Goal: Transaction & Acquisition: Subscribe to service/newsletter

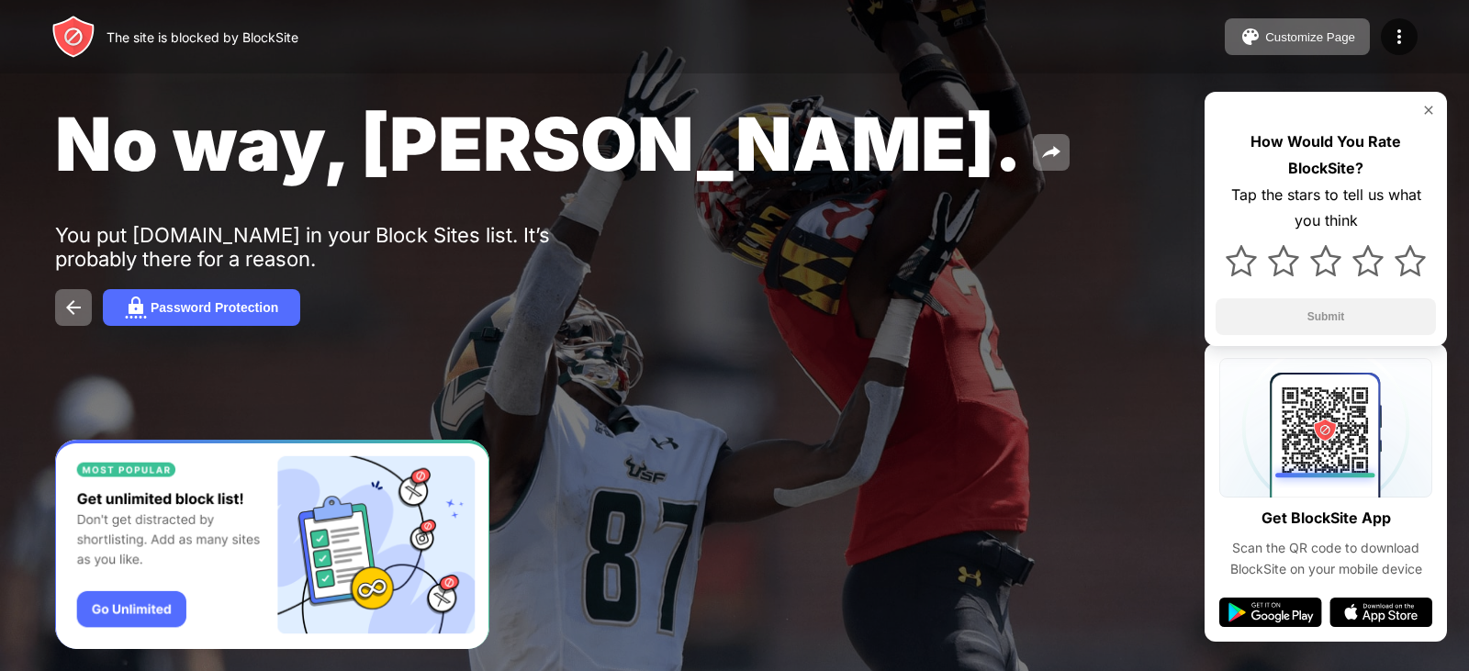
click at [1429, 107] on img at bounding box center [1428, 110] width 15 height 15
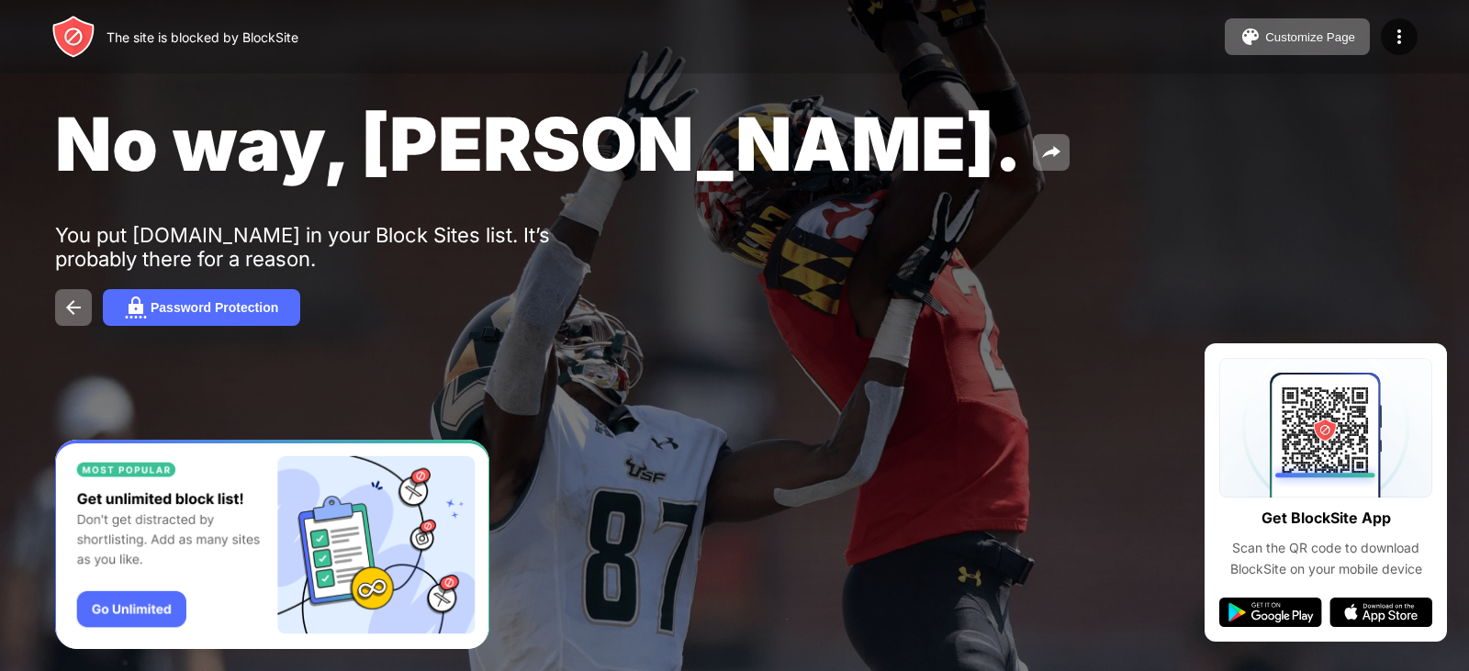
click at [155, 602] on img "Banner Message" at bounding box center [272, 545] width 434 height 210
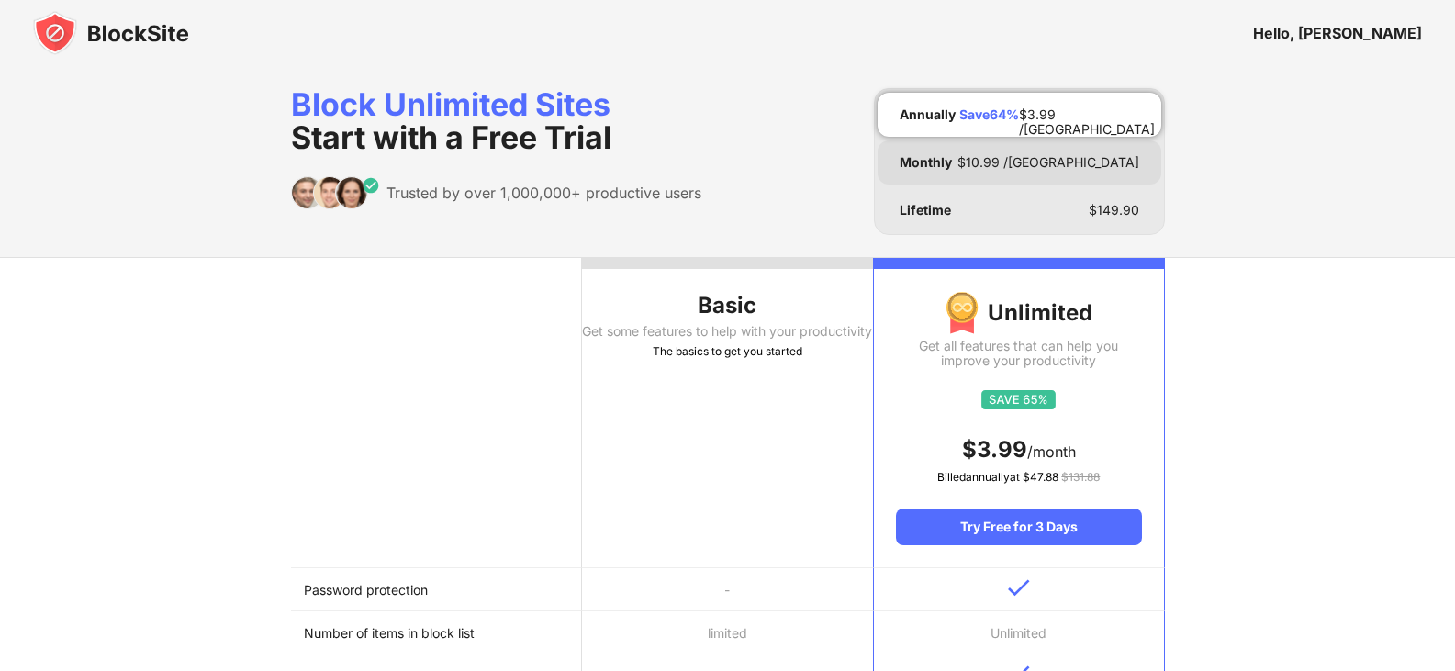
click at [993, 151] on div "Monthly $ 10.99 /[GEOGRAPHIC_DATA]" at bounding box center [1019, 162] width 284 height 44
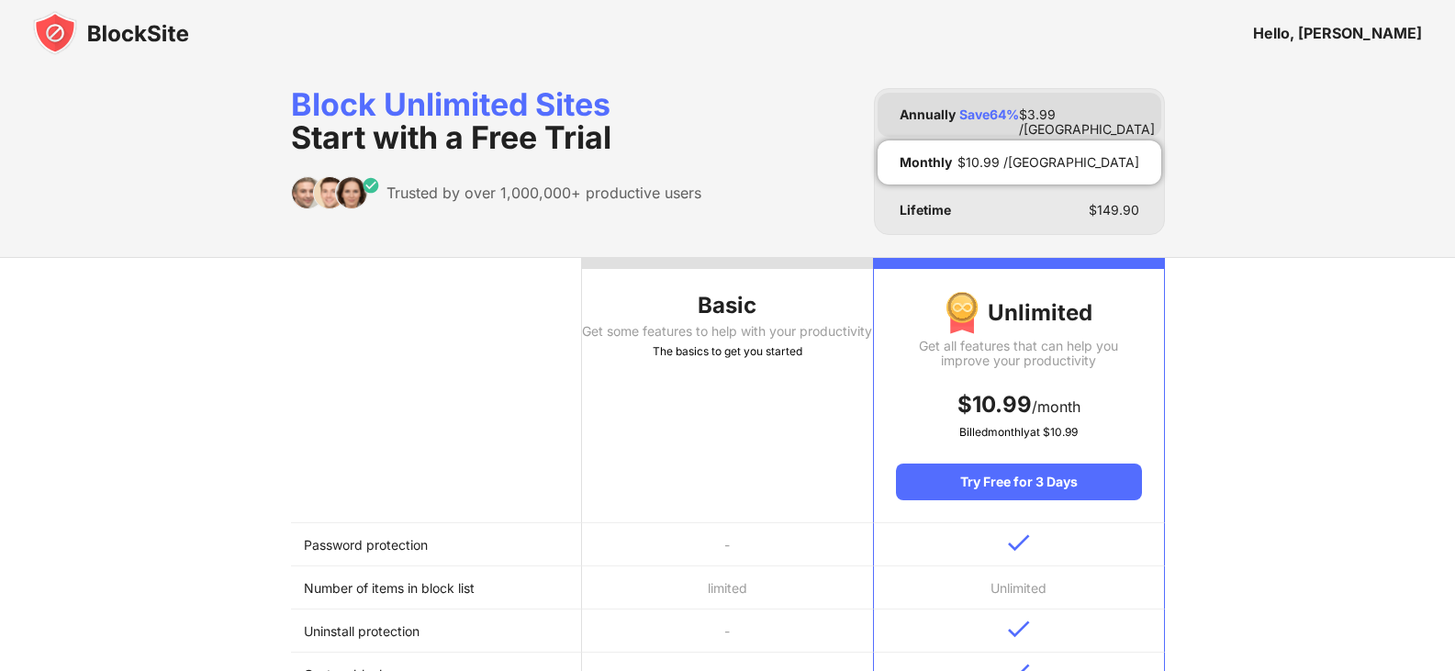
click at [1056, 112] on div "Annually Save 64 % $ 3.99 /[GEOGRAPHIC_DATA]" at bounding box center [1019, 115] width 284 height 44
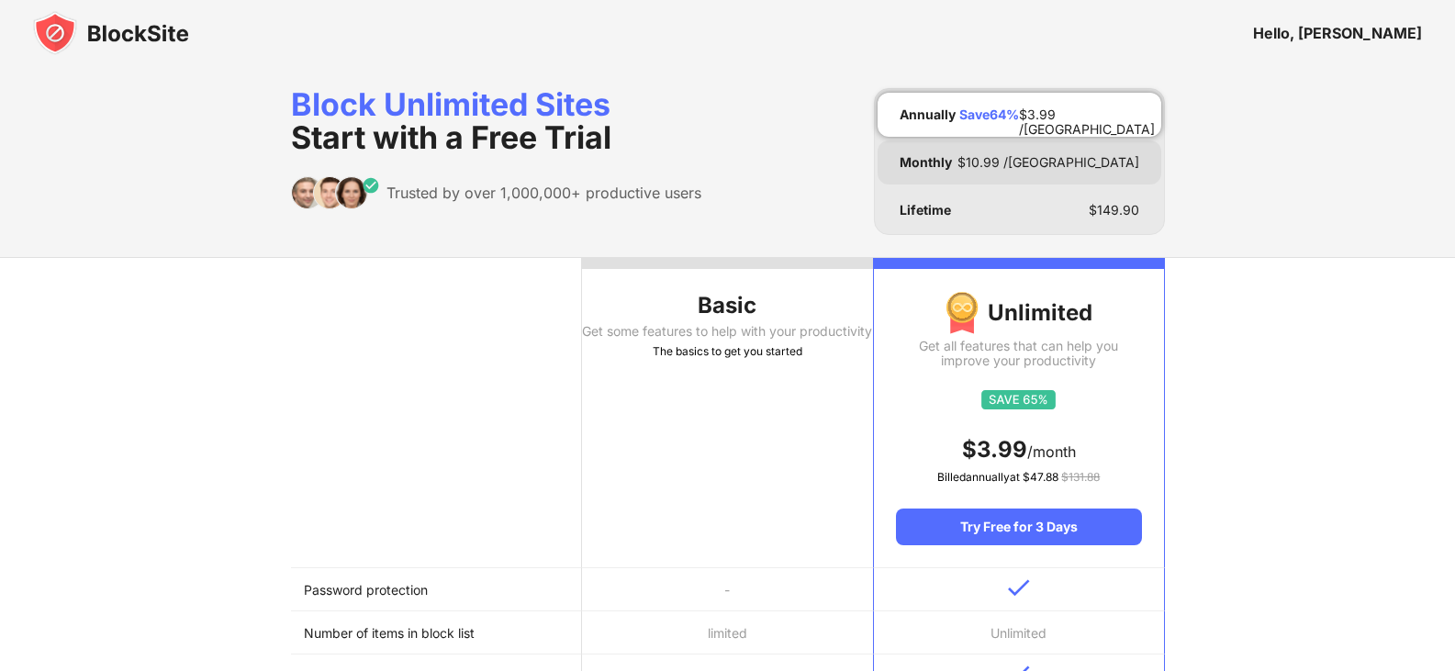
click at [1032, 174] on div "Monthly $ 10.99 /[GEOGRAPHIC_DATA]" at bounding box center [1019, 162] width 284 height 44
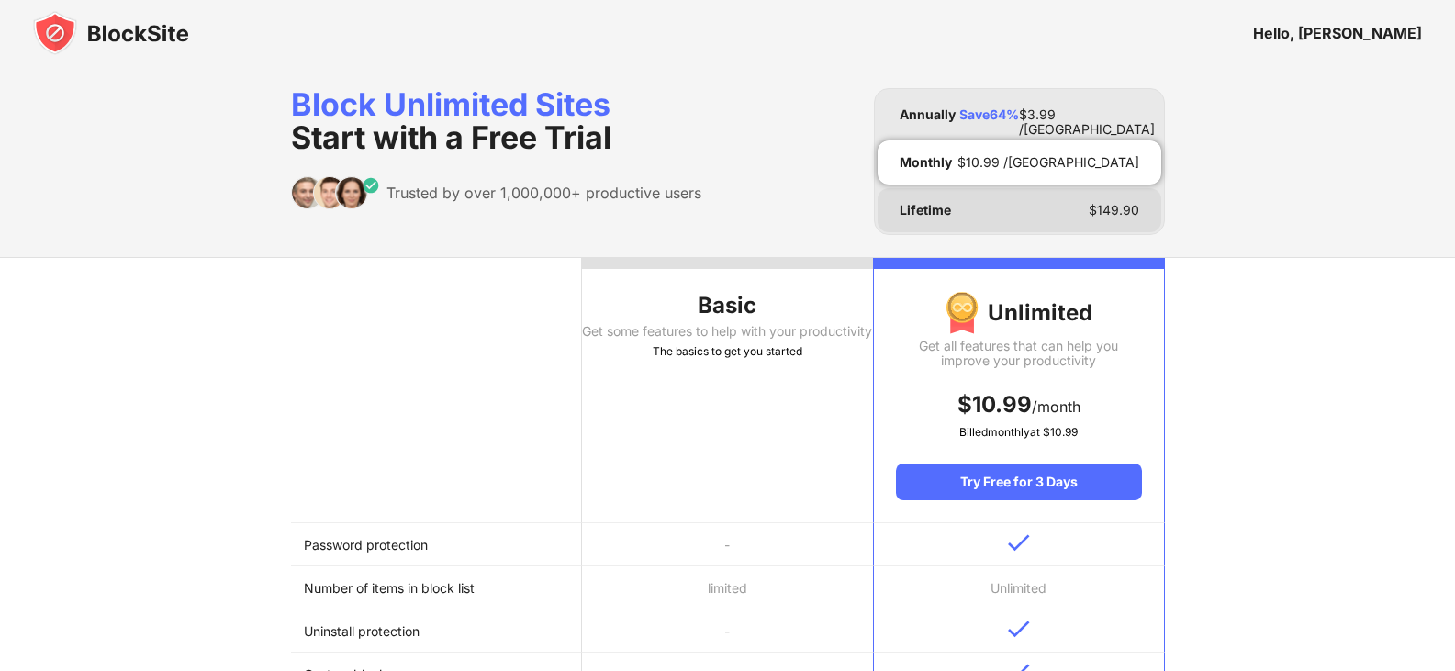
click at [1052, 206] on div "Lifetime $ 149.90" at bounding box center [1019, 210] width 284 height 44
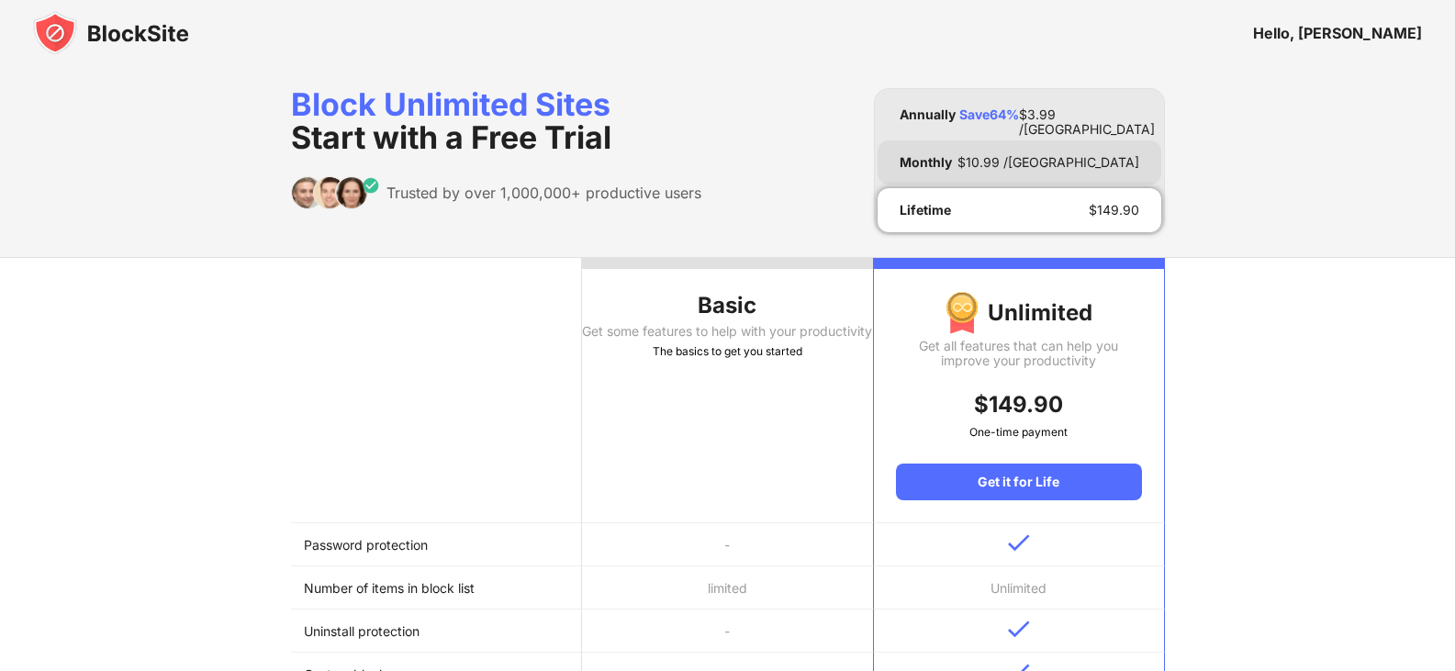
click at [1036, 154] on div "Monthly $ 10.99 /[GEOGRAPHIC_DATA]" at bounding box center [1019, 162] width 284 height 44
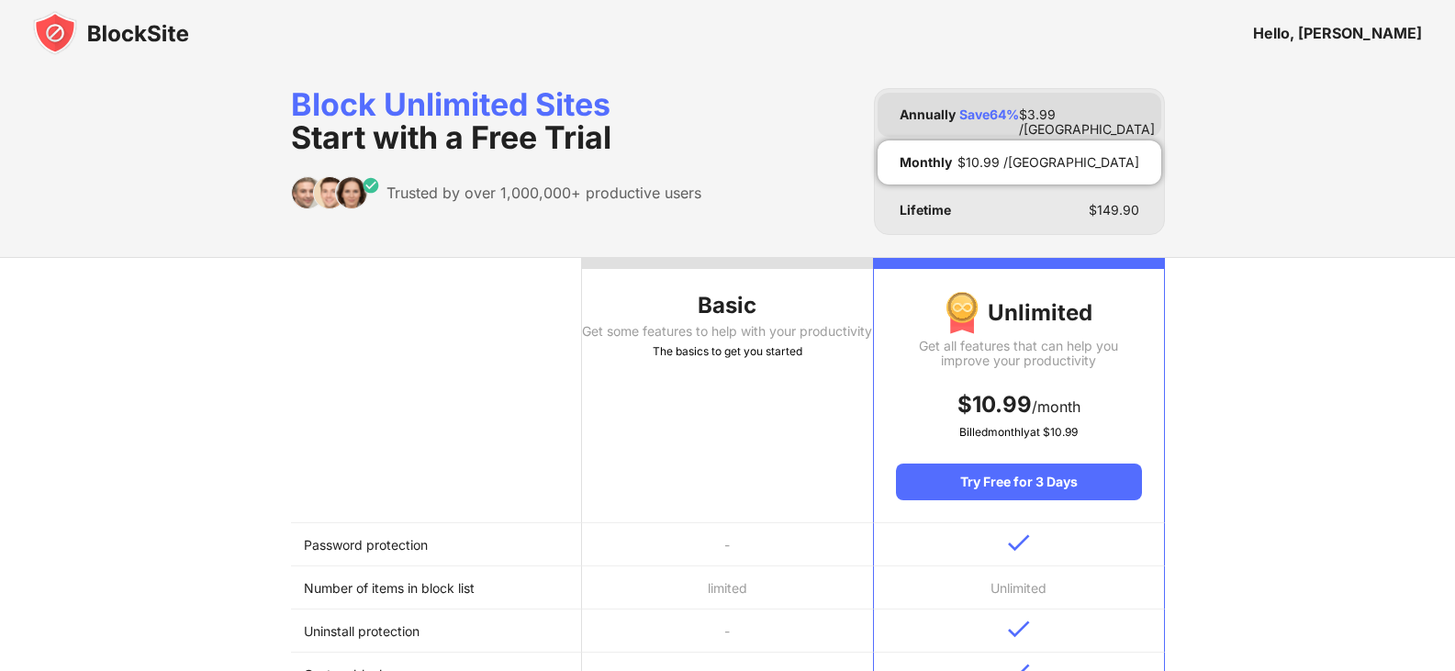
click at [1024, 114] on div "Annually Save 64 % $ 3.99 /[GEOGRAPHIC_DATA]" at bounding box center [1019, 115] width 284 height 44
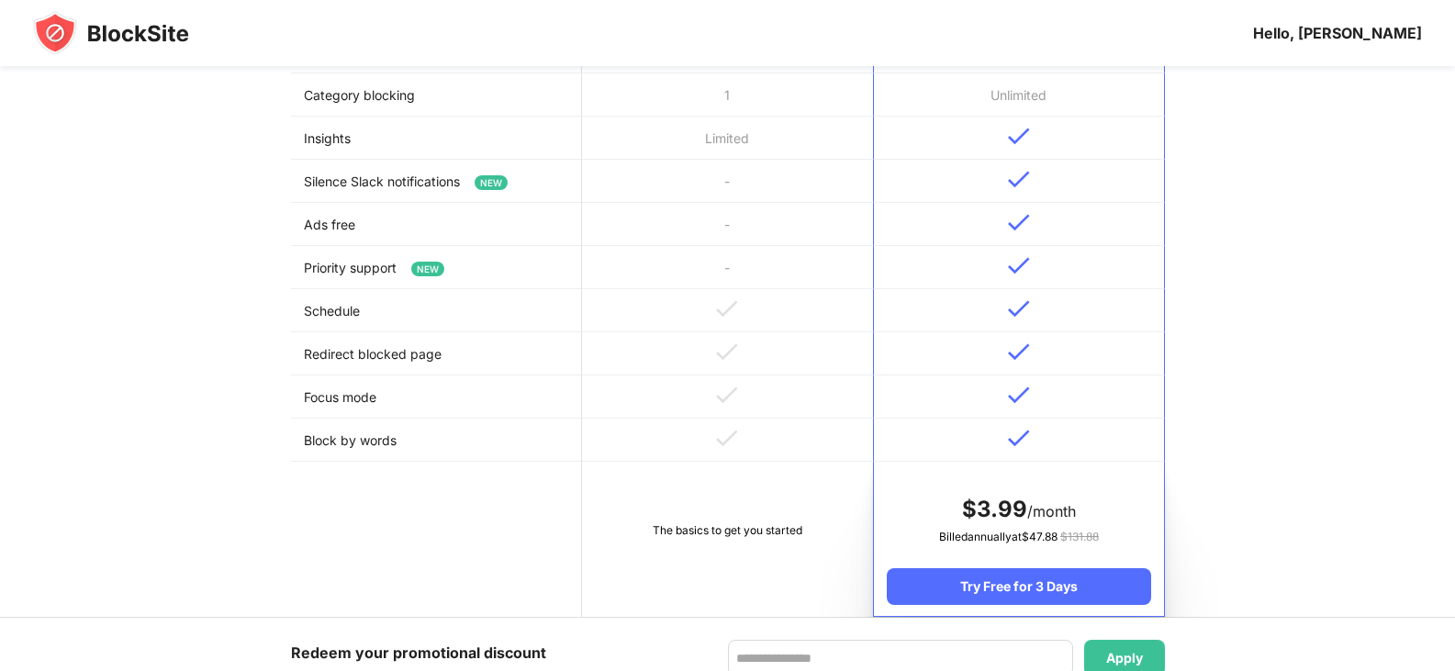
scroll to position [918, 0]
